Goal: Feedback & Contribution: Contribute content

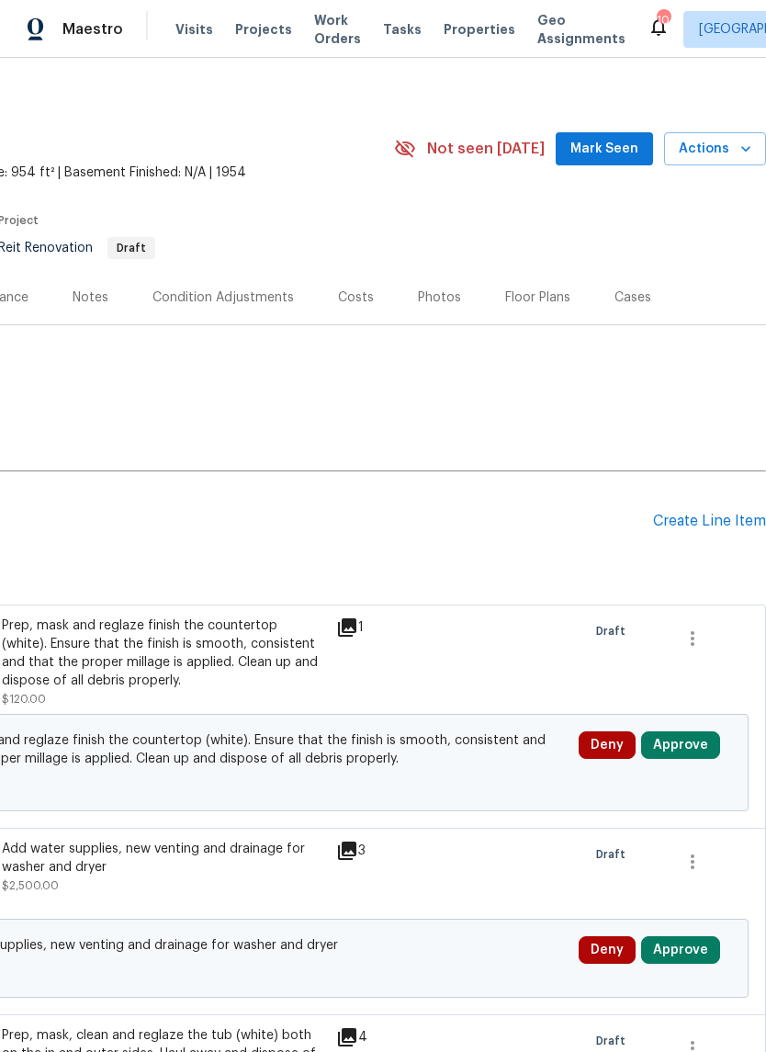
scroll to position [8, 272]
click at [612, 146] on span "Mark Seen" at bounding box center [604, 149] width 68 height 23
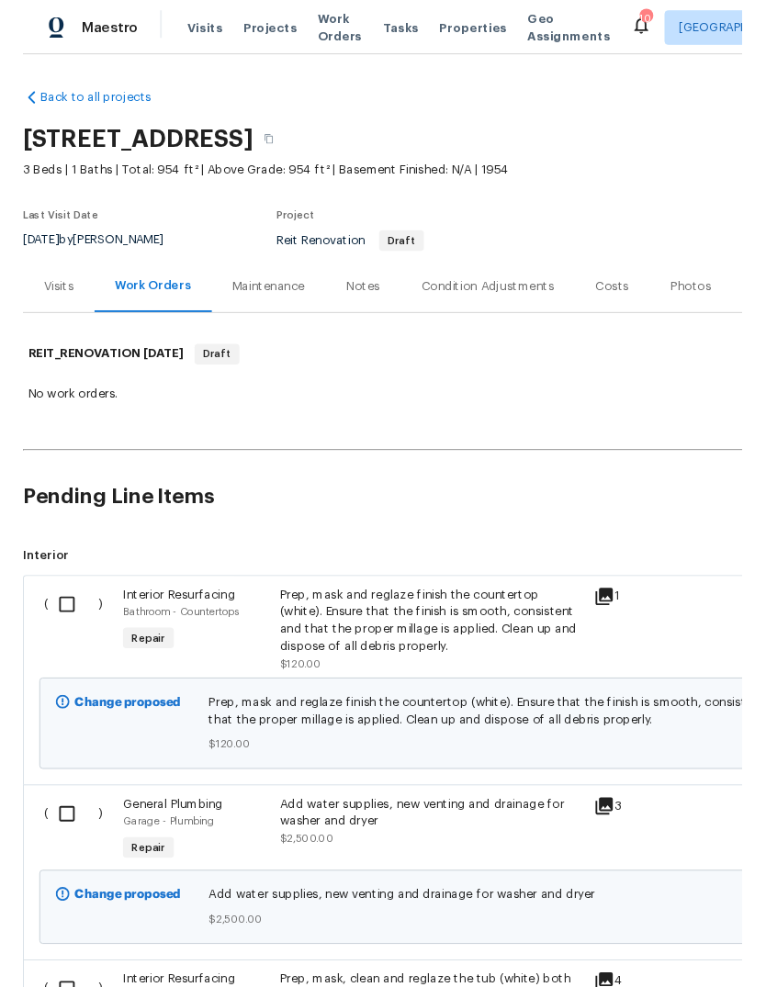
scroll to position [0, 0]
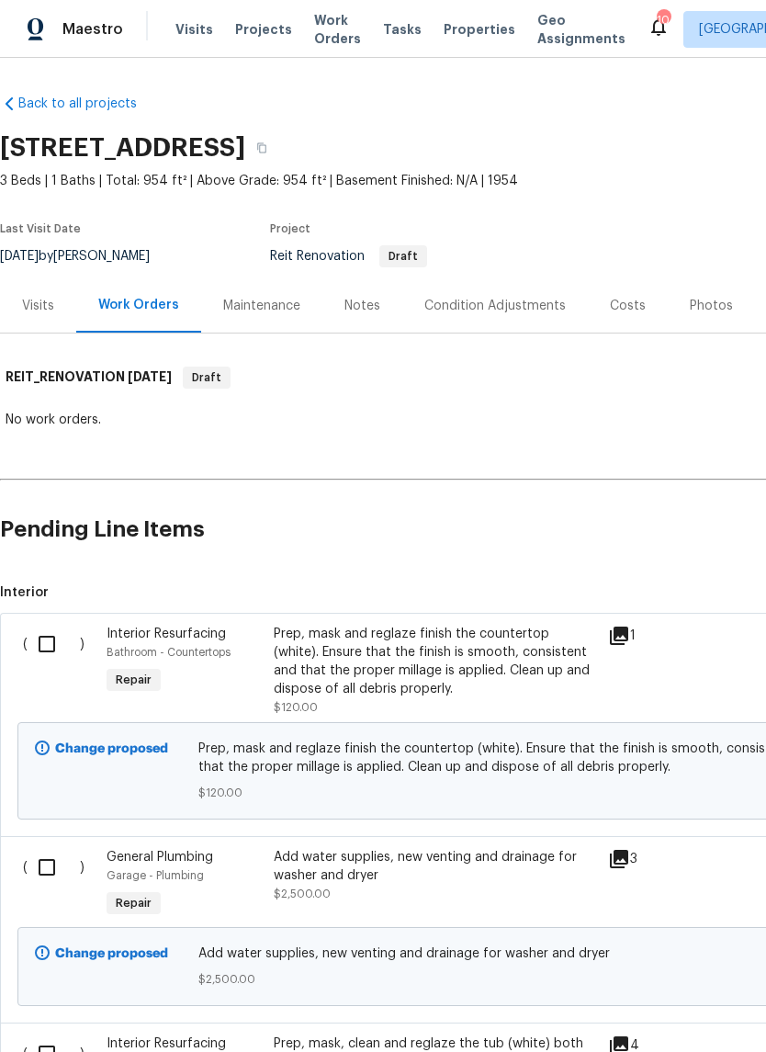
click at [386, 307] on div "Notes" at bounding box center [362, 305] width 80 height 54
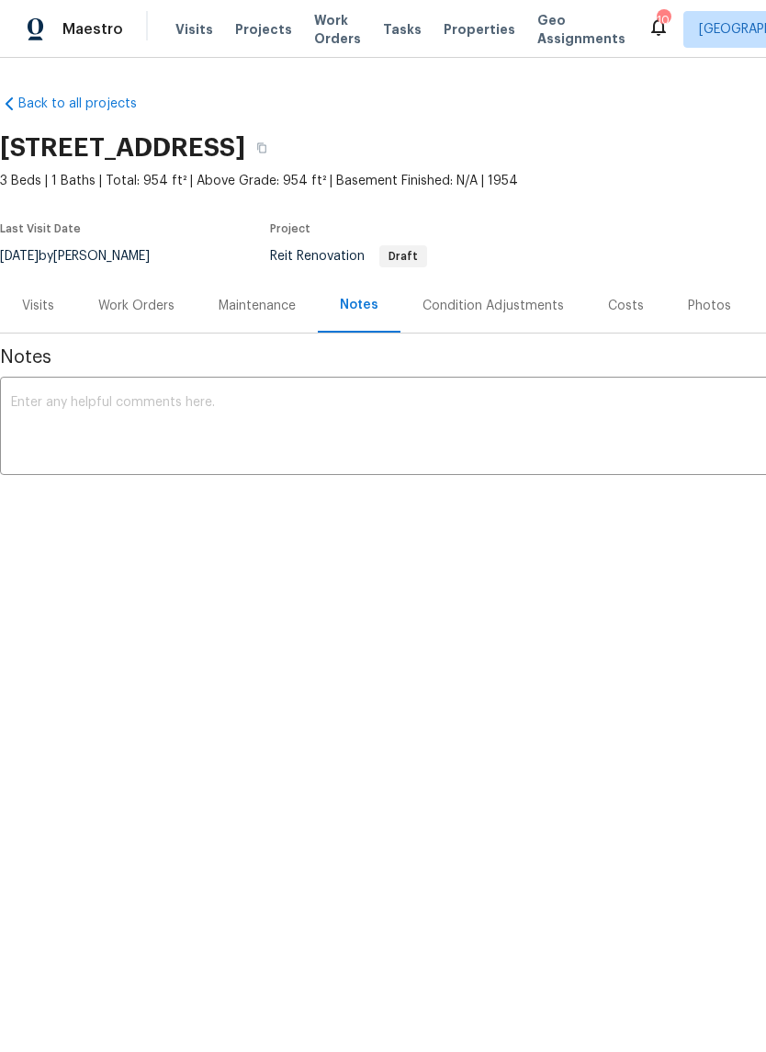
click at [71, 406] on textarea at bounding box center [519, 428] width 1016 height 64
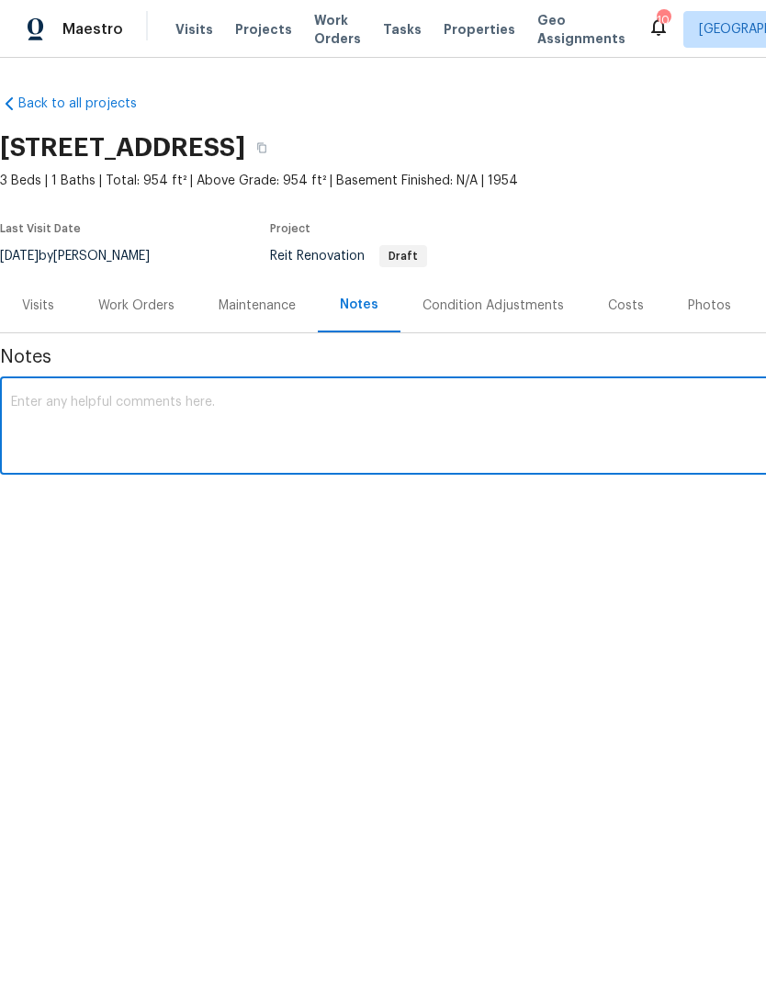
click at [54, 399] on textarea at bounding box center [519, 428] width 1016 height 64
paste textarea "All items are added. Home is in very rough shape. Added everything I can see, n…"
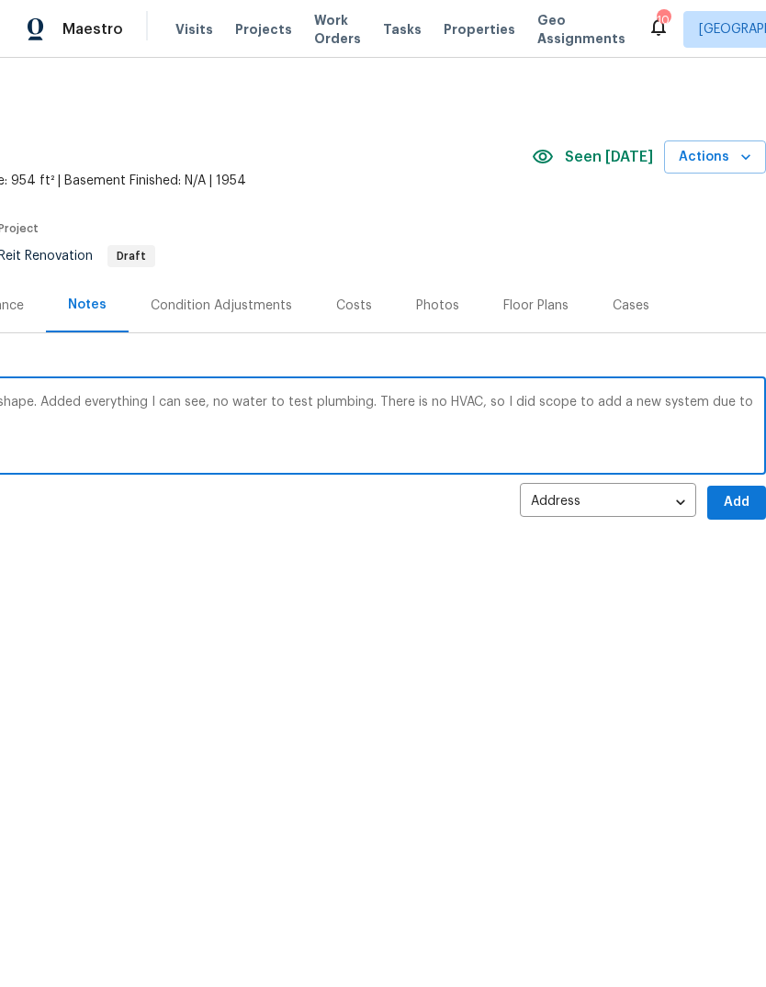
scroll to position [0, 272]
type textarea "All items are added. Home is in very rough shape. Added everything I can see, n…"
click at [745, 502] on span "Add" at bounding box center [736, 502] width 29 height 23
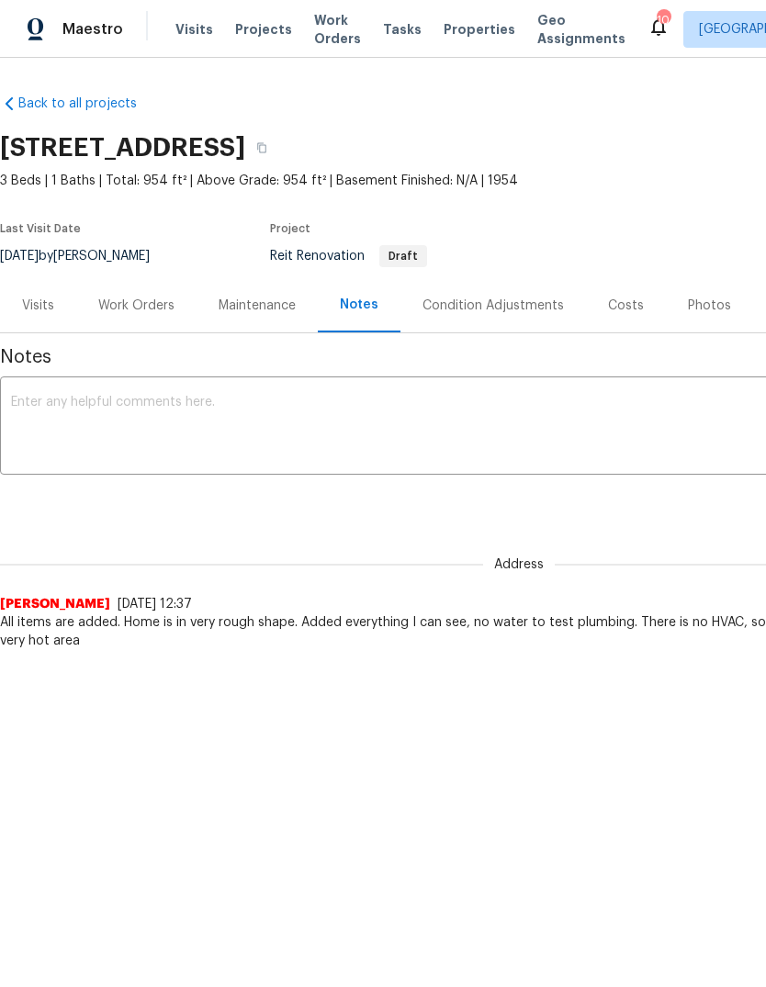
scroll to position [0, 0]
